Goal: Transaction & Acquisition: Book appointment/travel/reservation

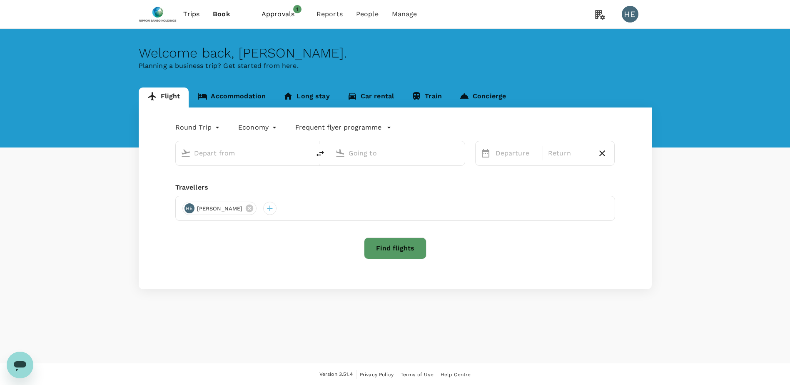
type input "Singapore Changi (SIN)"
type input "[PERSON_NAME] (SUB)"
type input "Singapore Changi (SIN)"
type input "[PERSON_NAME] (SUB)"
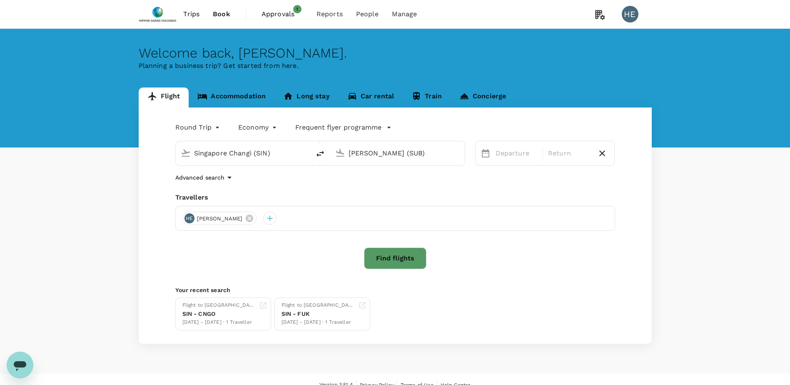
click at [281, 18] on span "Approvals" at bounding box center [282, 14] width 42 height 10
